Goal: Transaction & Acquisition: Purchase product/service

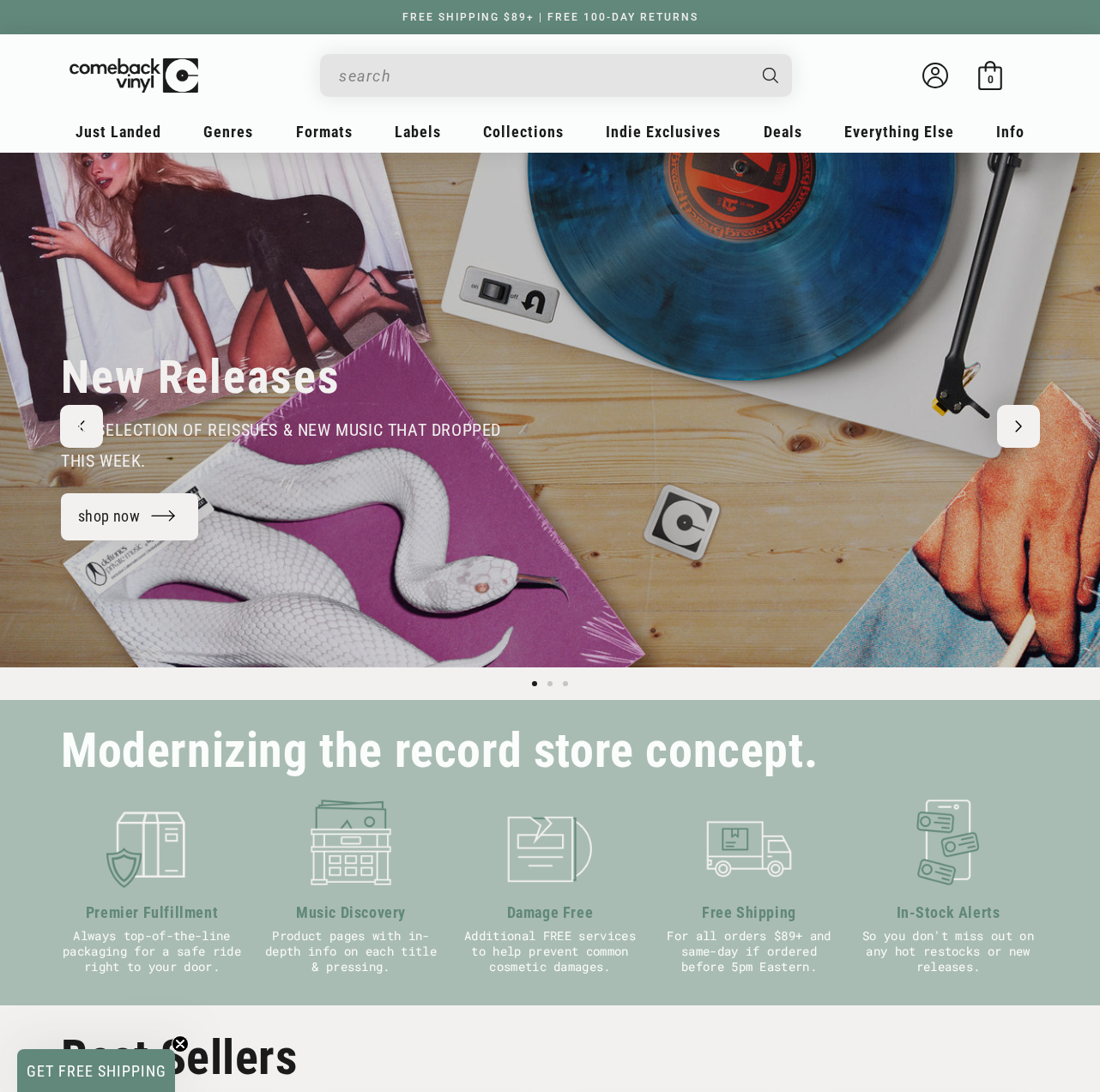
click at [630, 75] on input "When autocomplete results are available use up and down arrows to review and en…" at bounding box center [542, 76] width 407 height 35
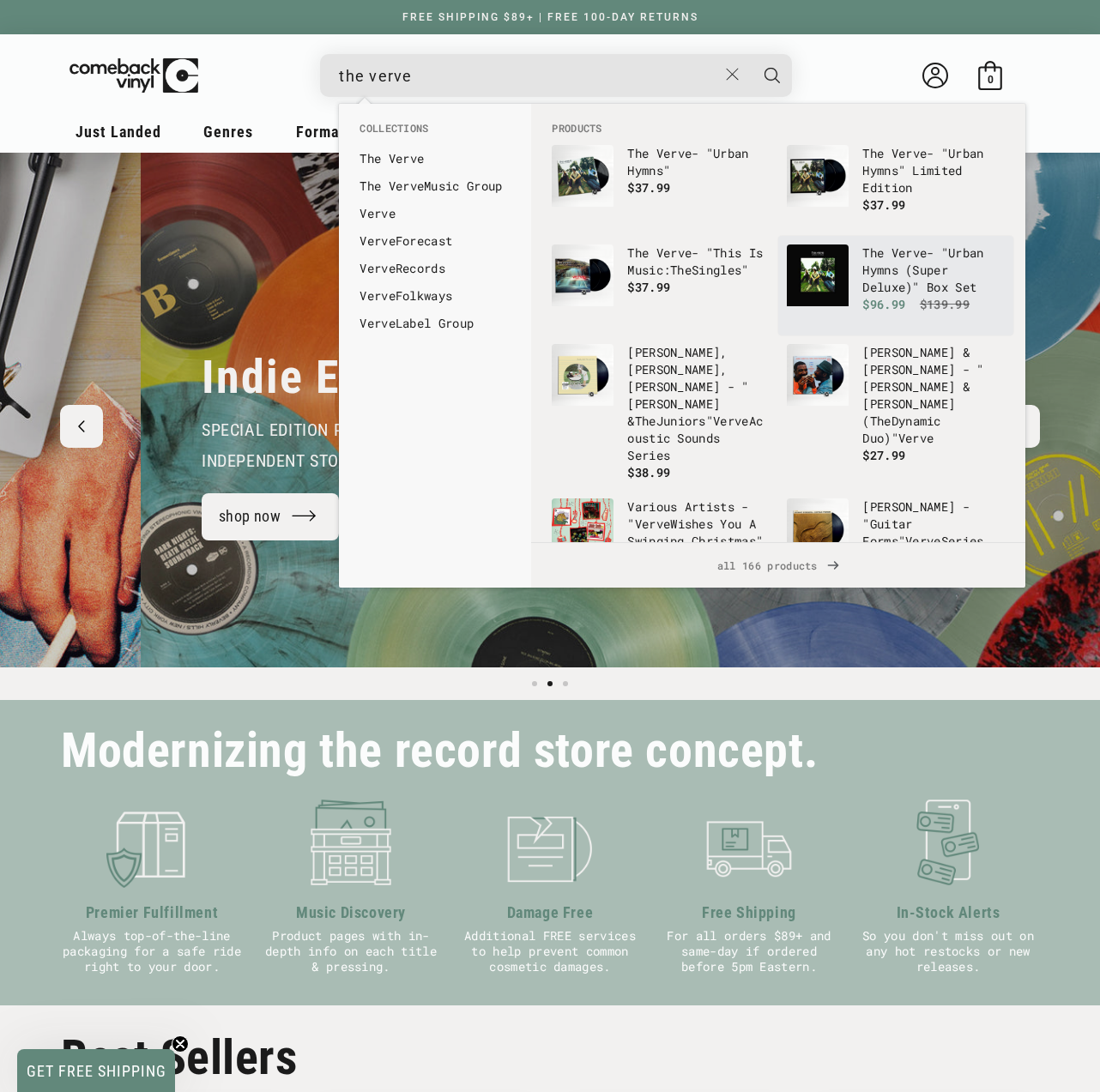
scroll to position [0, 1100]
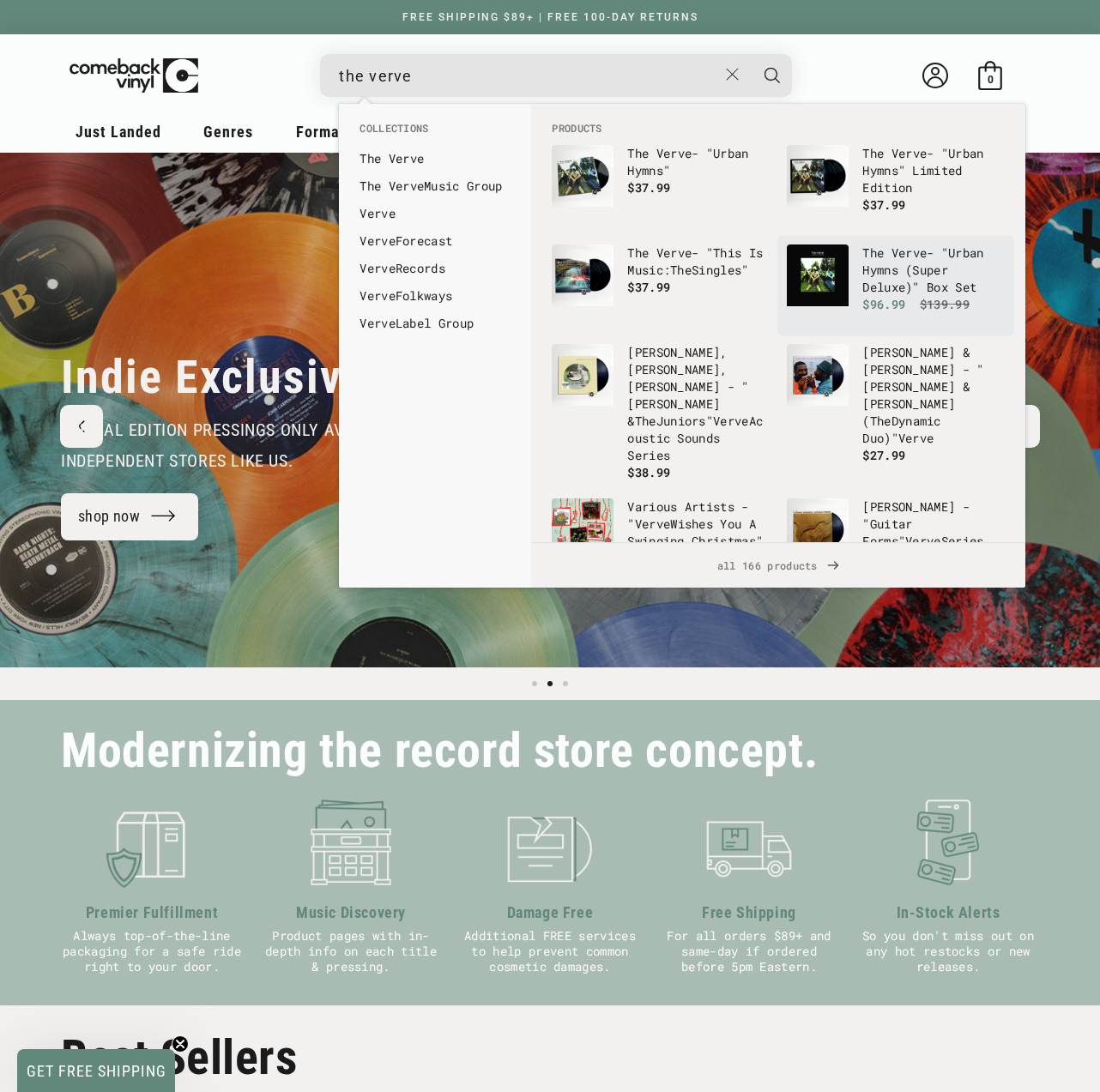
type input "the verve"
click at [815, 268] on img "Products" at bounding box center [818, 275] width 62 height 62
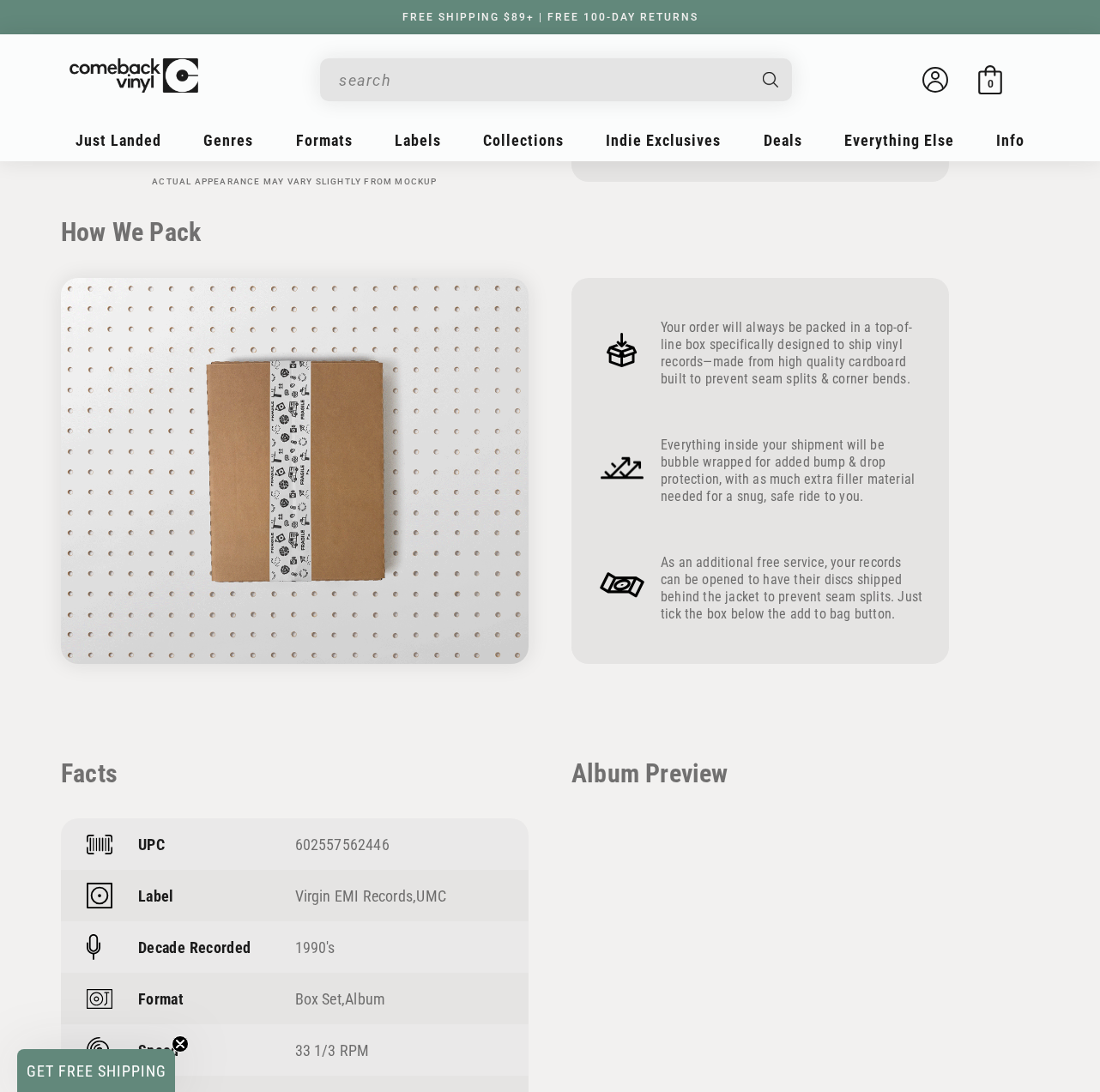
scroll to position [587, 0]
